Goal: Transaction & Acquisition: Purchase product/service

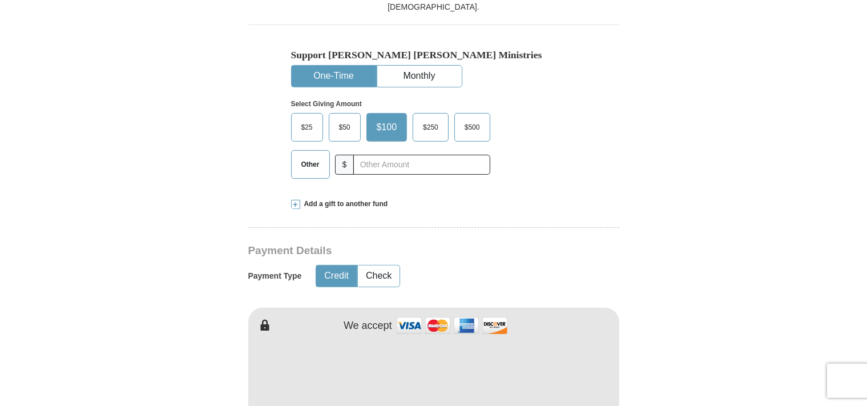
scroll to position [361, 0]
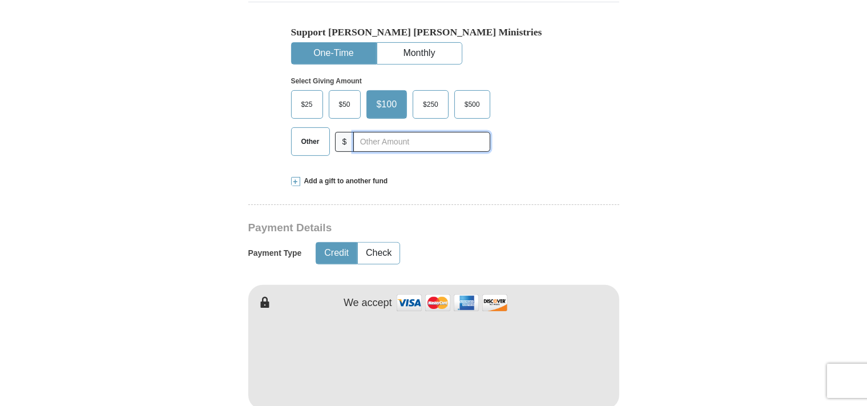
click at [376, 143] on input "text" at bounding box center [421, 142] width 136 height 20
type input "80.00"
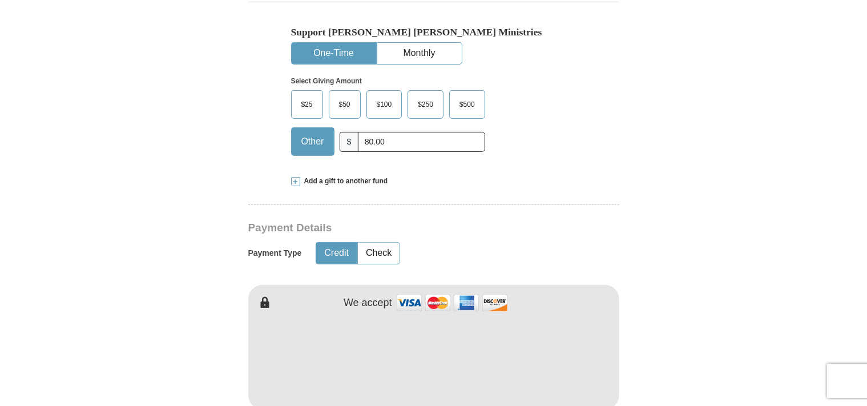
click at [554, 154] on div "Select Giving Amount Amount must be a valid number The total gift cannot be les…" at bounding box center [433, 115] width 285 height 100
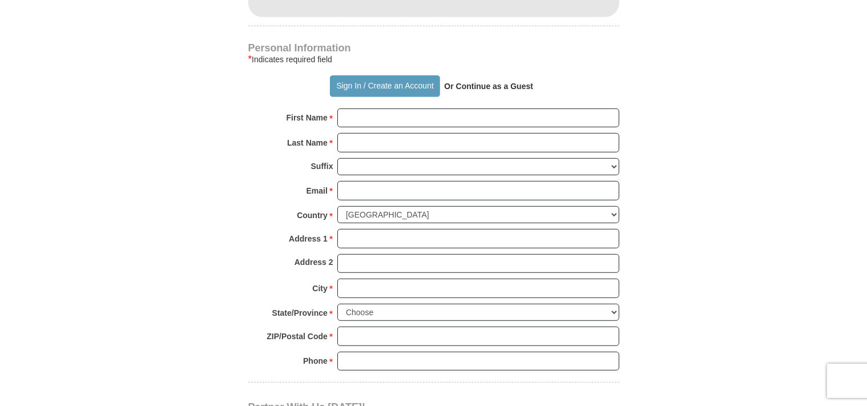
scroll to position [783, 0]
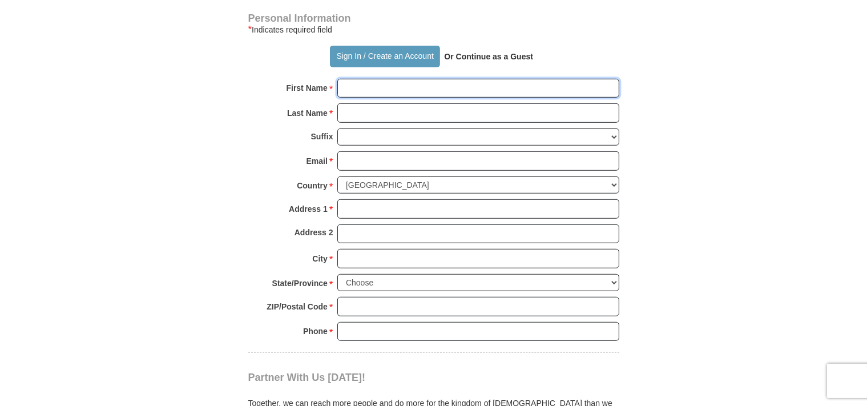
click at [400, 94] on input "First Name *" at bounding box center [478, 88] width 282 height 19
type input "[PERSON_NAME] &"
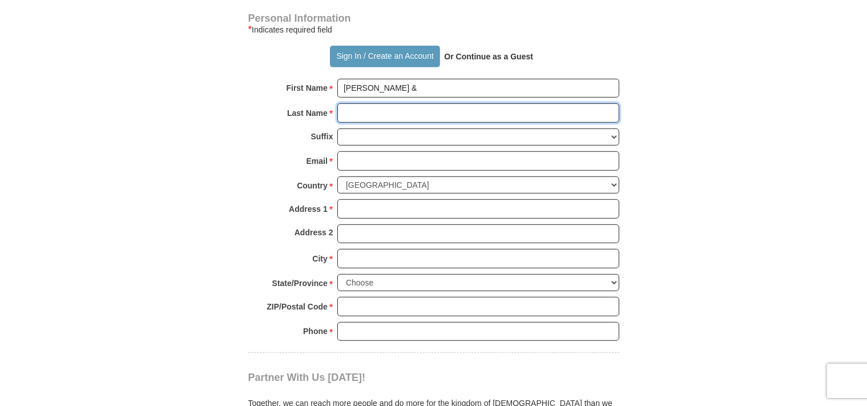
type input "[PERSON_NAME]"
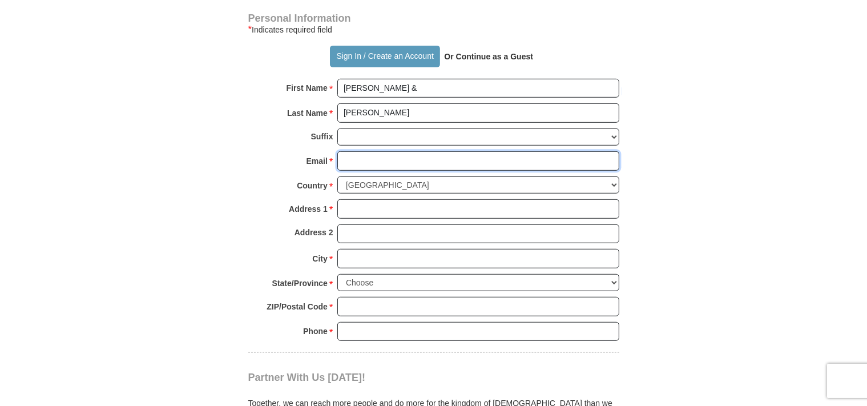
type input "[EMAIL_ADDRESS][DOMAIN_NAME]"
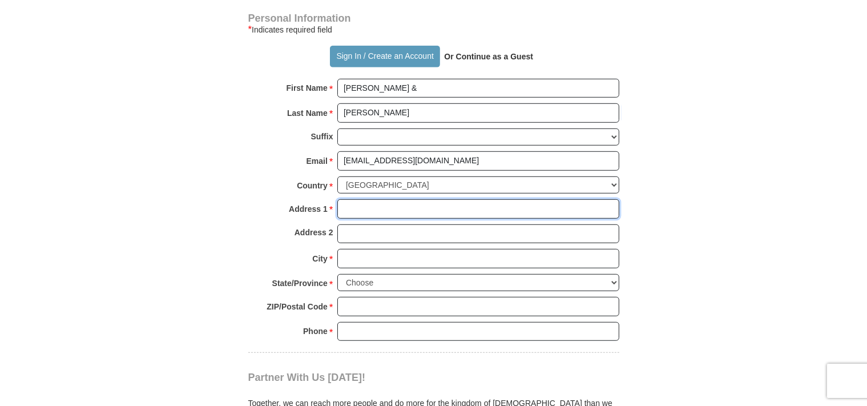
type input "[STREET_ADDRESS]"
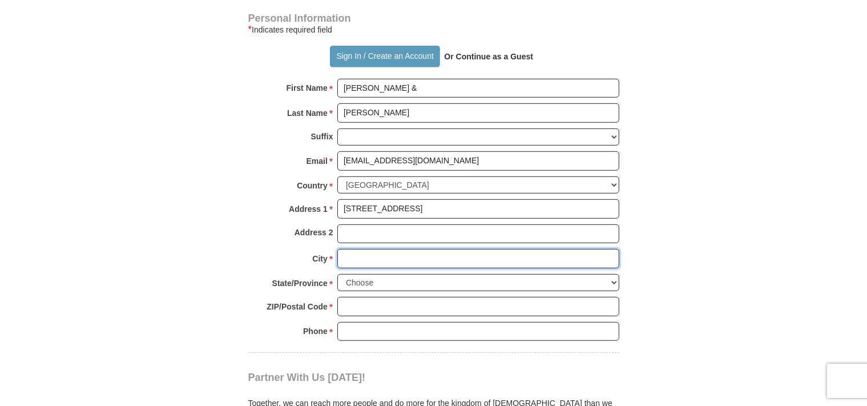
type input "[GEOGRAPHIC_DATA]"
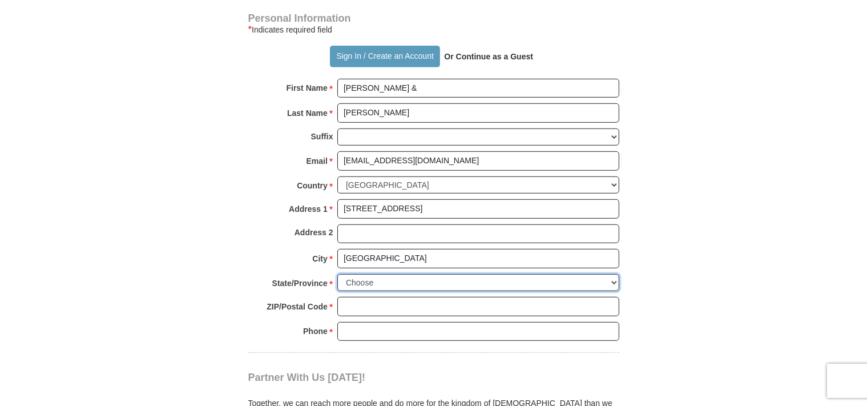
select select "FL"
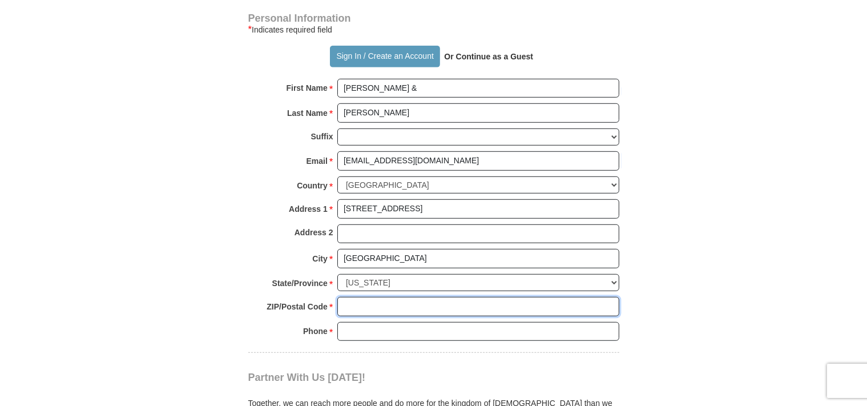
type input "32174-7237"
type input "3867955672"
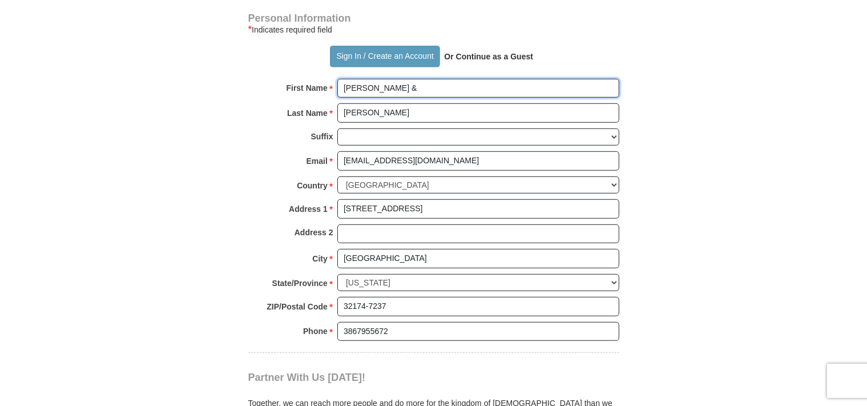
click at [440, 90] on input "[PERSON_NAME] &" at bounding box center [478, 88] width 282 height 19
type input "[PERSON_NAME]"
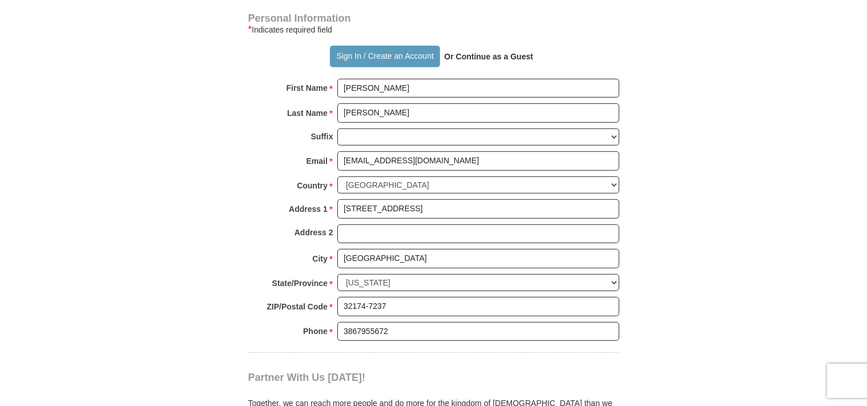
drag, startPoint x: 769, startPoint y: 98, endPoint x: 762, endPoint y: 98, distance: 6.9
click at [767, 99] on body "Sign In Already have an account? Sign in for faster giving. Don't have an accou…" at bounding box center [433, 310] width 867 height 2187
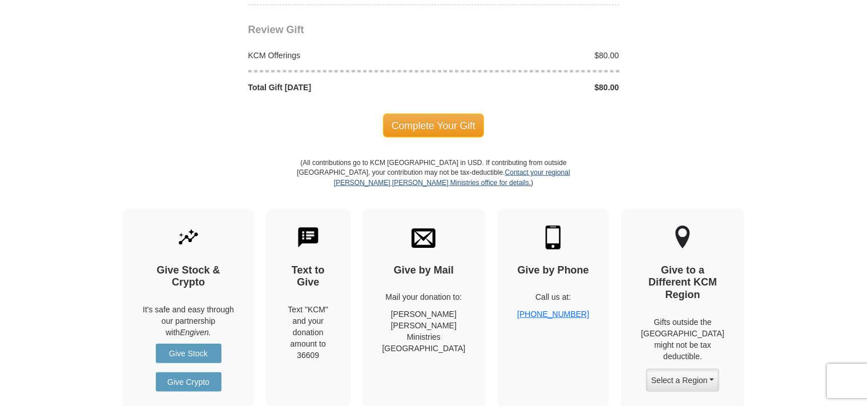
scroll to position [1266, 0]
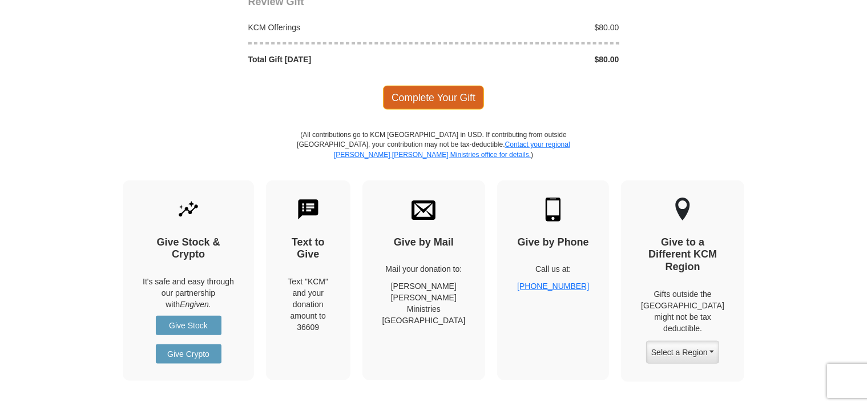
click at [439, 91] on span "Complete Your Gift" at bounding box center [433, 98] width 101 height 24
